Goal: Check status: Check status

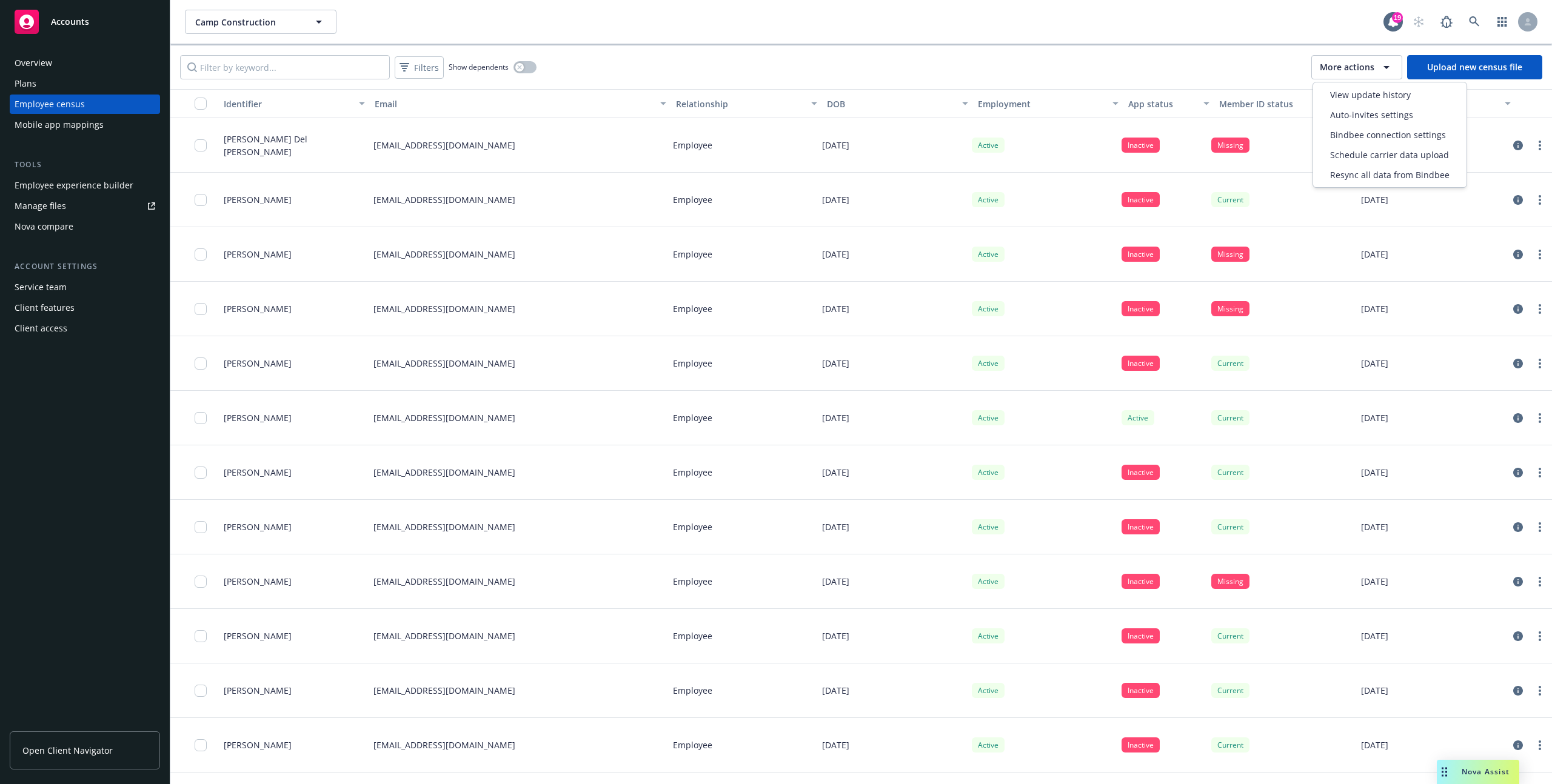
click at [1362, 72] on span "More actions" at bounding box center [1347, 67] width 55 height 12
click at [1352, 93] on span "View update history" at bounding box center [1370, 95] width 81 height 13
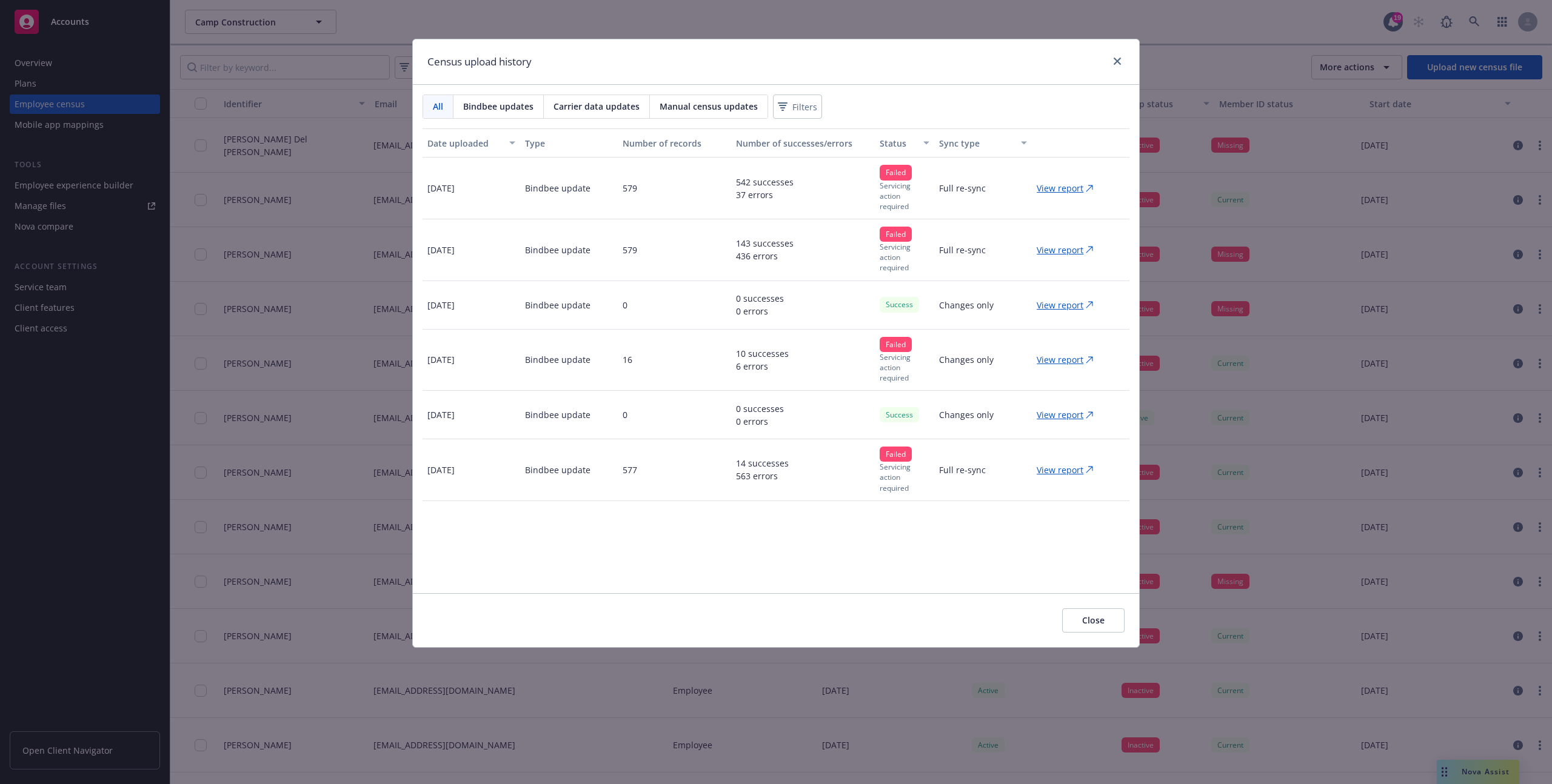
click at [1066, 185] on p "View report" at bounding box center [1060, 188] width 46 height 13
click at [1117, 60] on icon "close" at bounding box center [1117, 61] width 7 height 7
